Goal: Transaction & Acquisition: Book appointment/travel/reservation

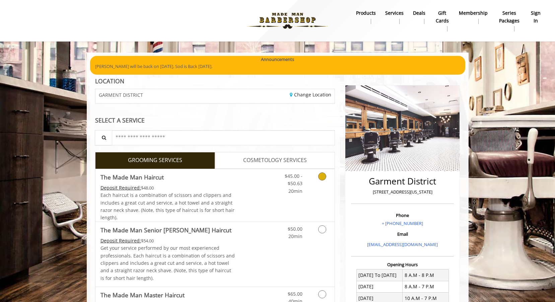
click at [323, 176] on icon "Grooming services" at bounding box center [322, 176] width 8 height 8
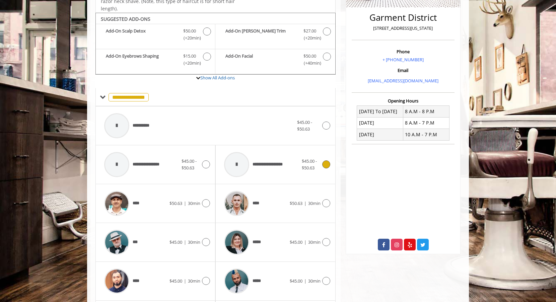
scroll to position [176, 0]
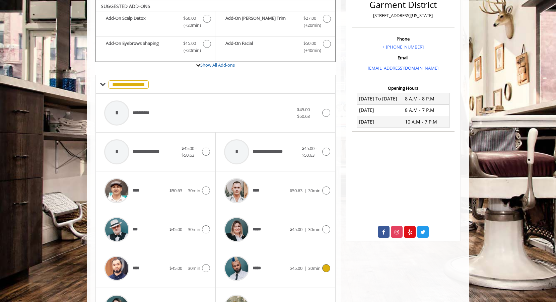
click at [329, 269] on icon at bounding box center [326, 268] width 8 height 8
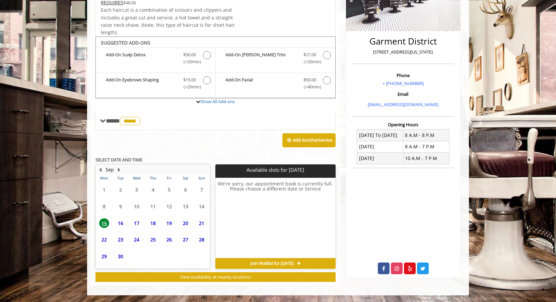
scroll to position [140, 0]
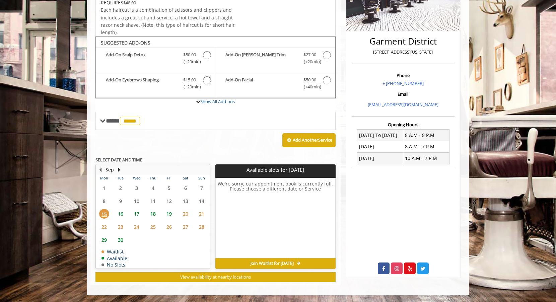
click at [121, 213] on span "16" at bounding box center [120, 214] width 10 height 10
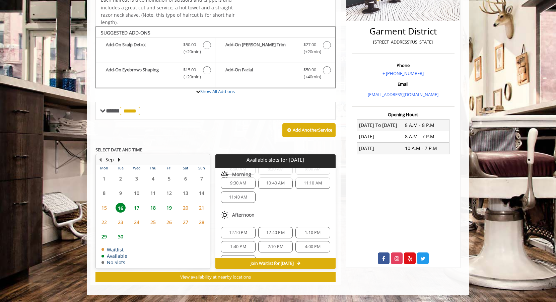
scroll to position [33, 0]
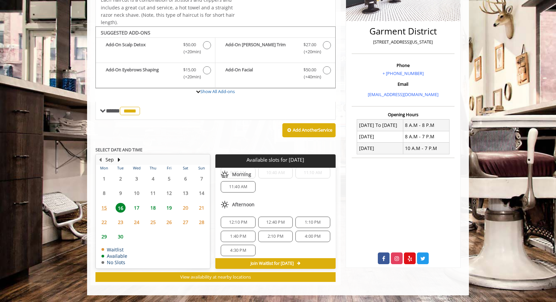
click at [154, 205] on span "18" at bounding box center [153, 208] width 10 height 10
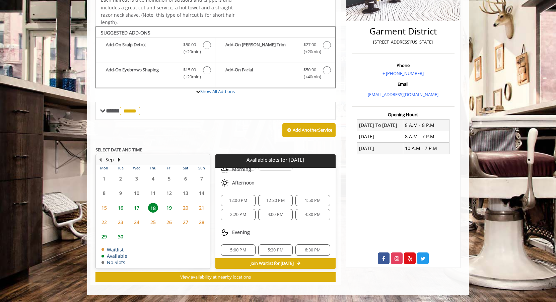
scroll to position [67, 0]
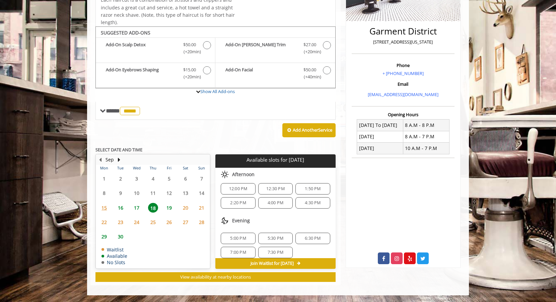
click at [312, 203] on span "4:30 PM" at bounding box center [313, 202] width 16 height 5
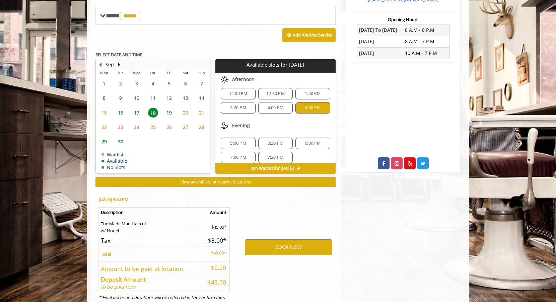
scroll to position [271, 0]
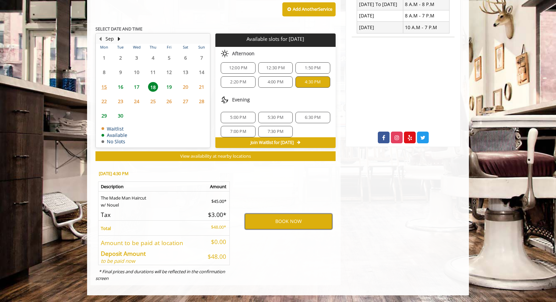
click at [311, 220] on button "BOOK NOW" at bounding box center [288, 221] width 87 height 15
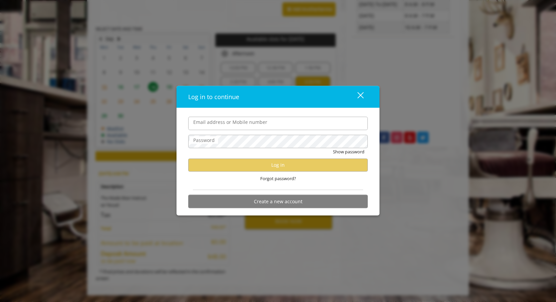
click at [237, 125] on input "Email address or Mobile number" at bounding box center [277, 122] width 179 height 13
type input "**********"
click at [359, 94] on div "close dialog" at bounding box center [360, 95] width 6 height 6
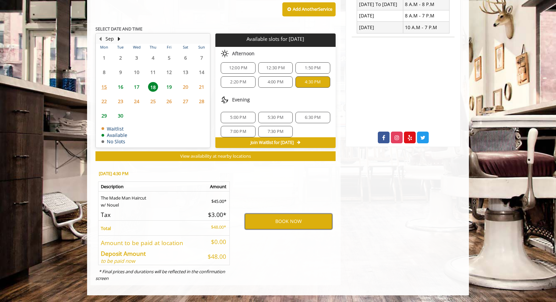
click at [303, 216] on button "BOOK NOW" at bounding box center [288, 221] width 87 height 15
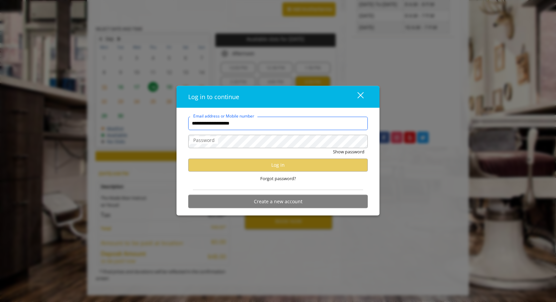
drag, startPoint x: 266, startPoint y: 125, endPoint x: 147, endPoint y: 118, distance: 119.3
click at [147, 118] on div "**********" at bounding box center [278, 151] width 556 height 302
type input "**********"
click at [217, 144] on label "Password" at bounding box center [204, 139] width 28 height 7
click at [276, 180] on span "Forgot password?" at bounding box center [278, 178] width 36 height 7
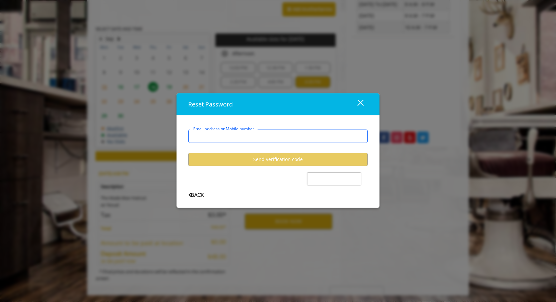
click at [273, 135] on input "Email address or Mobile number" at bounding box center [277, 136] width 179 height 13
type input "**********"
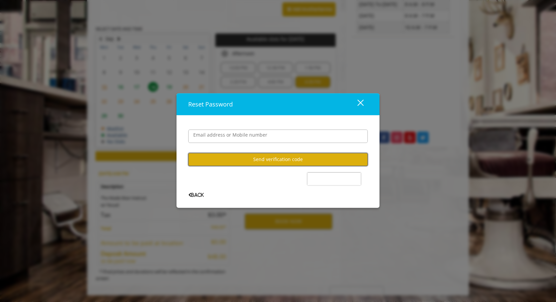
click at [277, 160] on button "Send verification code" at bounding box center [277, 159] width 179 height 13
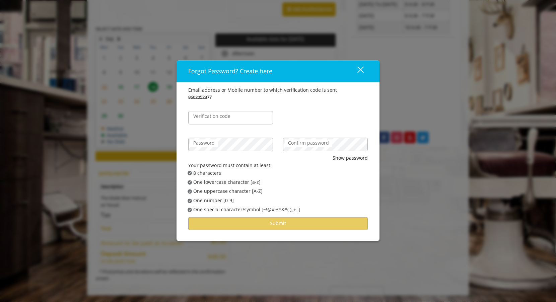
click at [216, 115] on label "Verification code" at bounding box center [212, 115] width 44 height 7
click at [216, 115] on input "Verification code" at bounding box center [230, 117] width 85 height 13
type input "******"
click at [217, 142] on label "Password" at bounding box center [204, 142] width 28 height 7
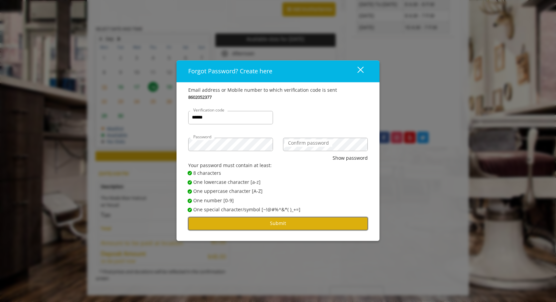
click at [320, 226] on button "Submit" at bounding box center [277, 223] width 179 height 13
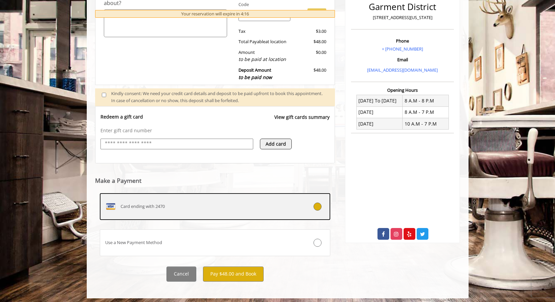
scroll to position [177, 0]
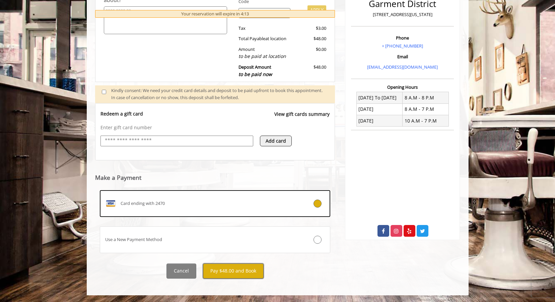
click at [230, 267] on button "Pay $48.00 and Book" at bounding box center [233, 270] width 61 height 15
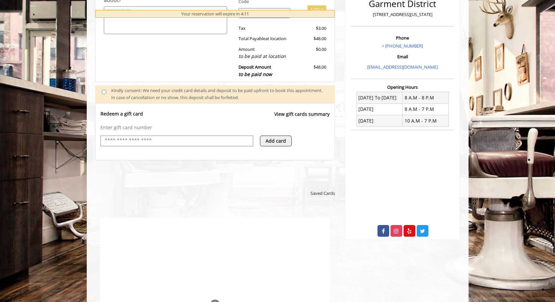
scroll to position [0, 0]
